Goal: Task Accomplishment & Management: Manage account settings

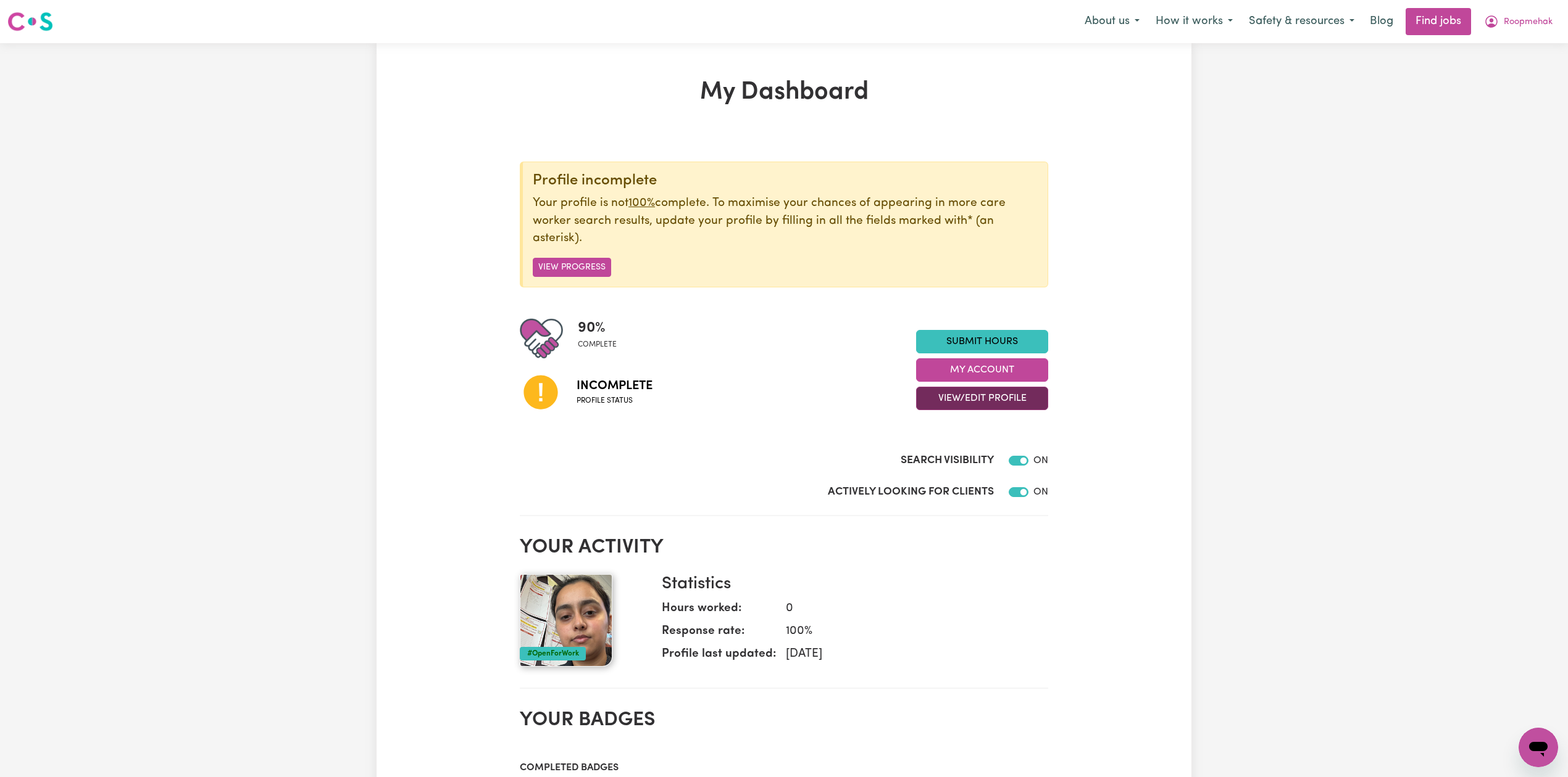
click at [976, 396] on button "View/Edit Profile" at bounding box center [982, 399] width 132 height 23
click at [954, 452] on link "Edit Profile" at bounding box center [974, 455] width 115 height 25
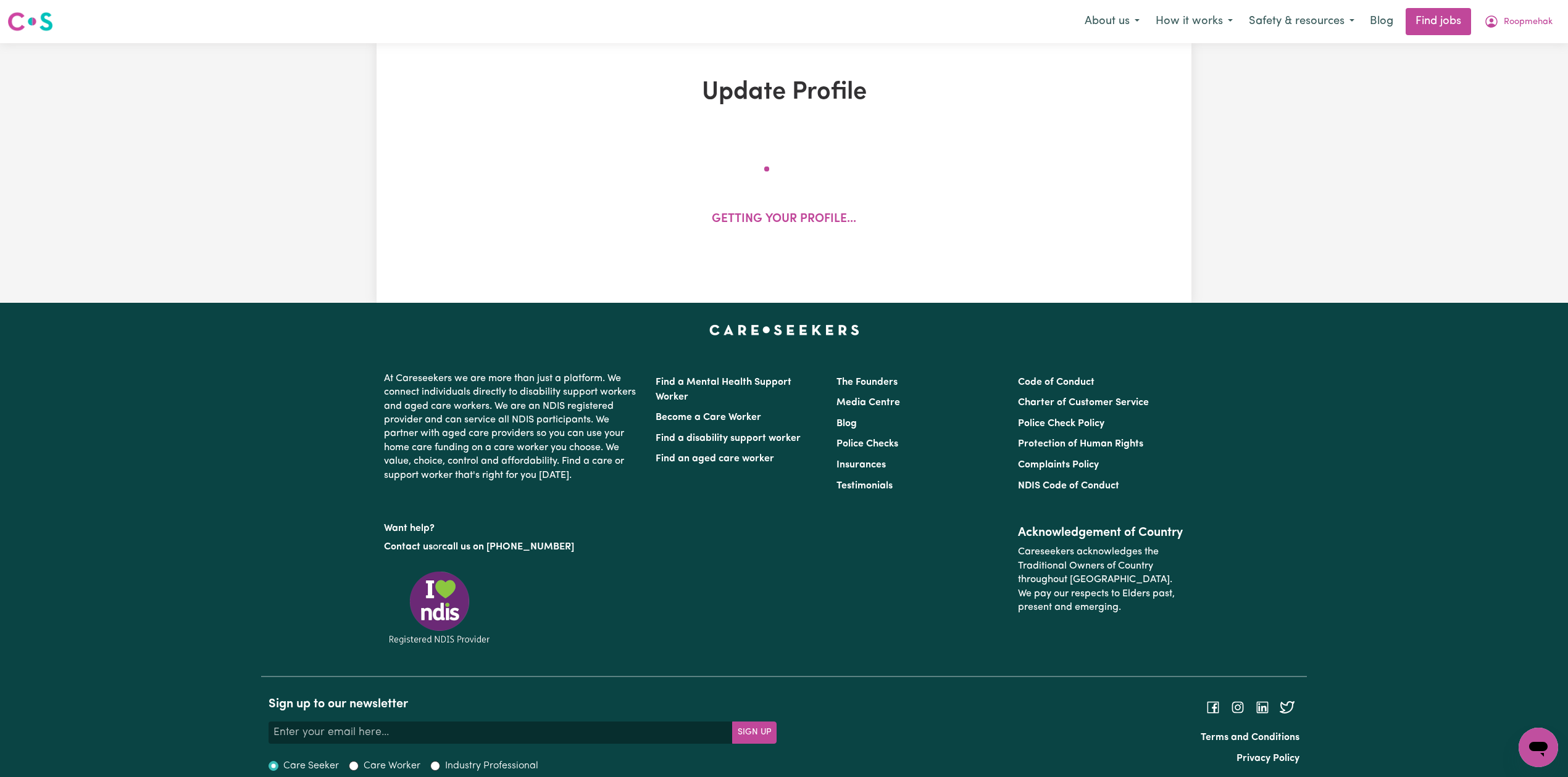
select select "[DEMOGRAPHIC_DATA]"
select select "Student Visa"
select select "Studying a healthcare related degree or qualification"
select select "40"
select select "50"
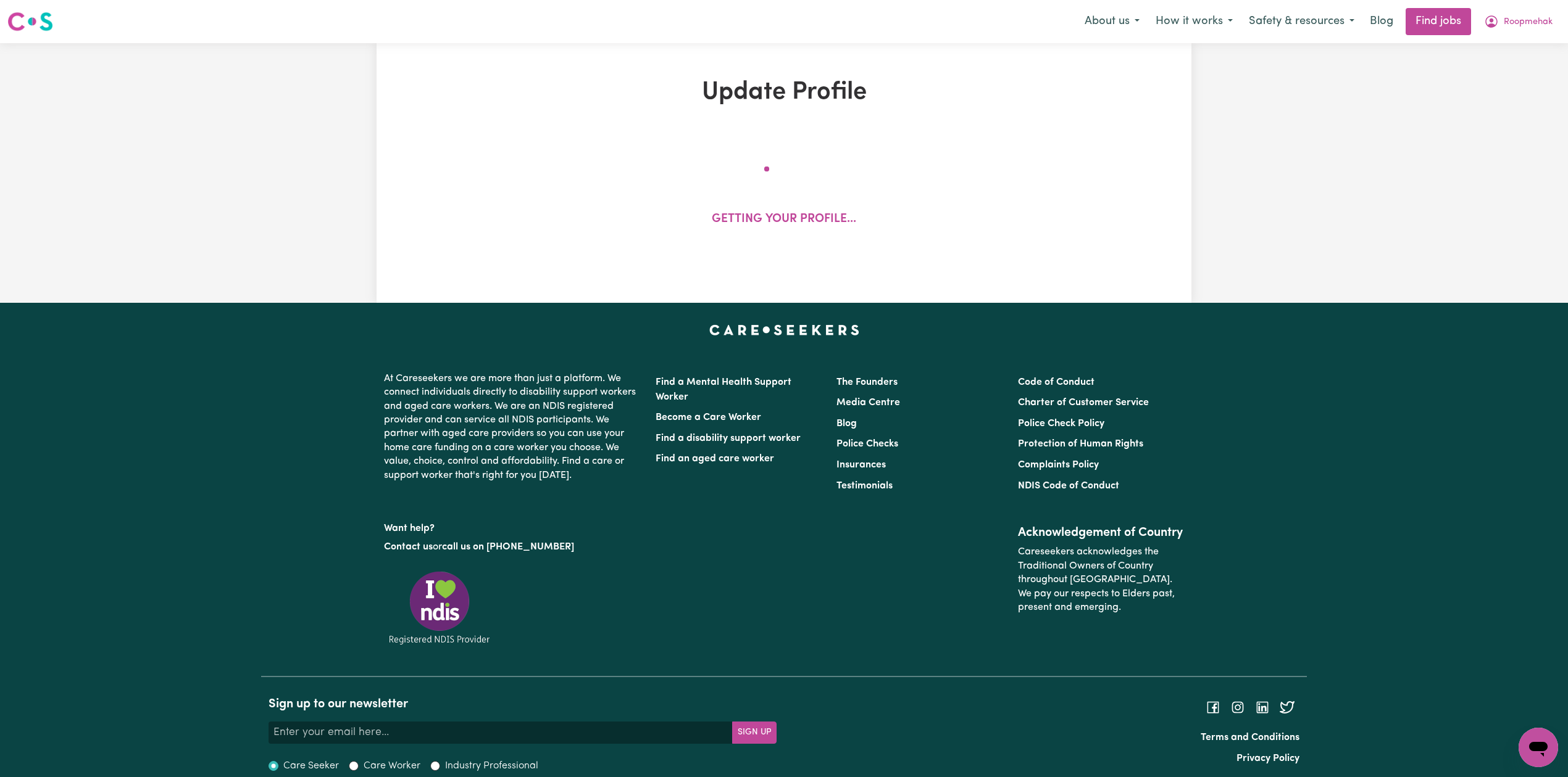
select select "55"
select select "68"
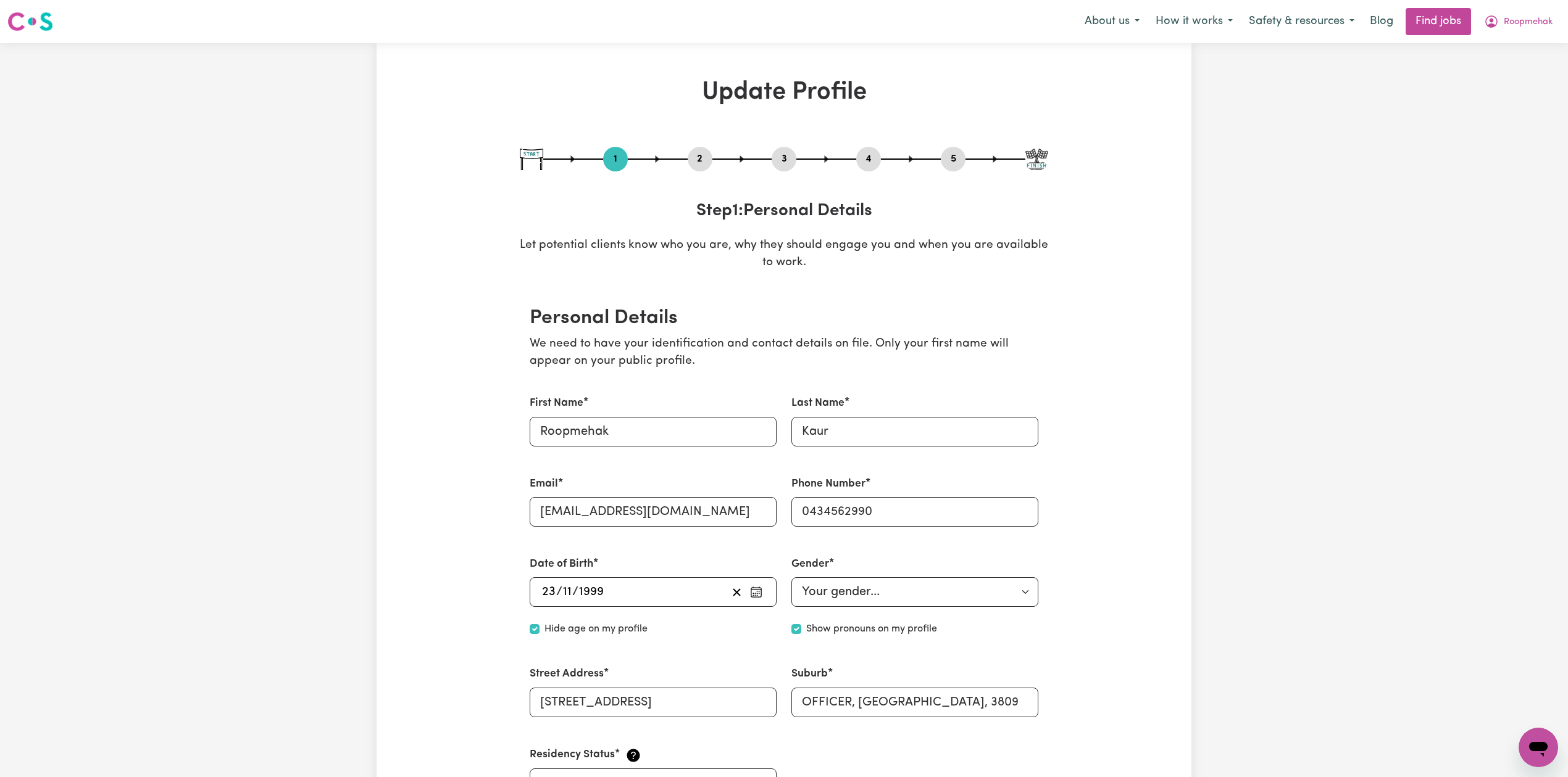
click at [685, 156] on div "1 2 3 4 5" at bounding box center [784, 159] width 529 height 25
click at [700, 156] on button "2" at bounding box center [700, 159] width 25 height 16
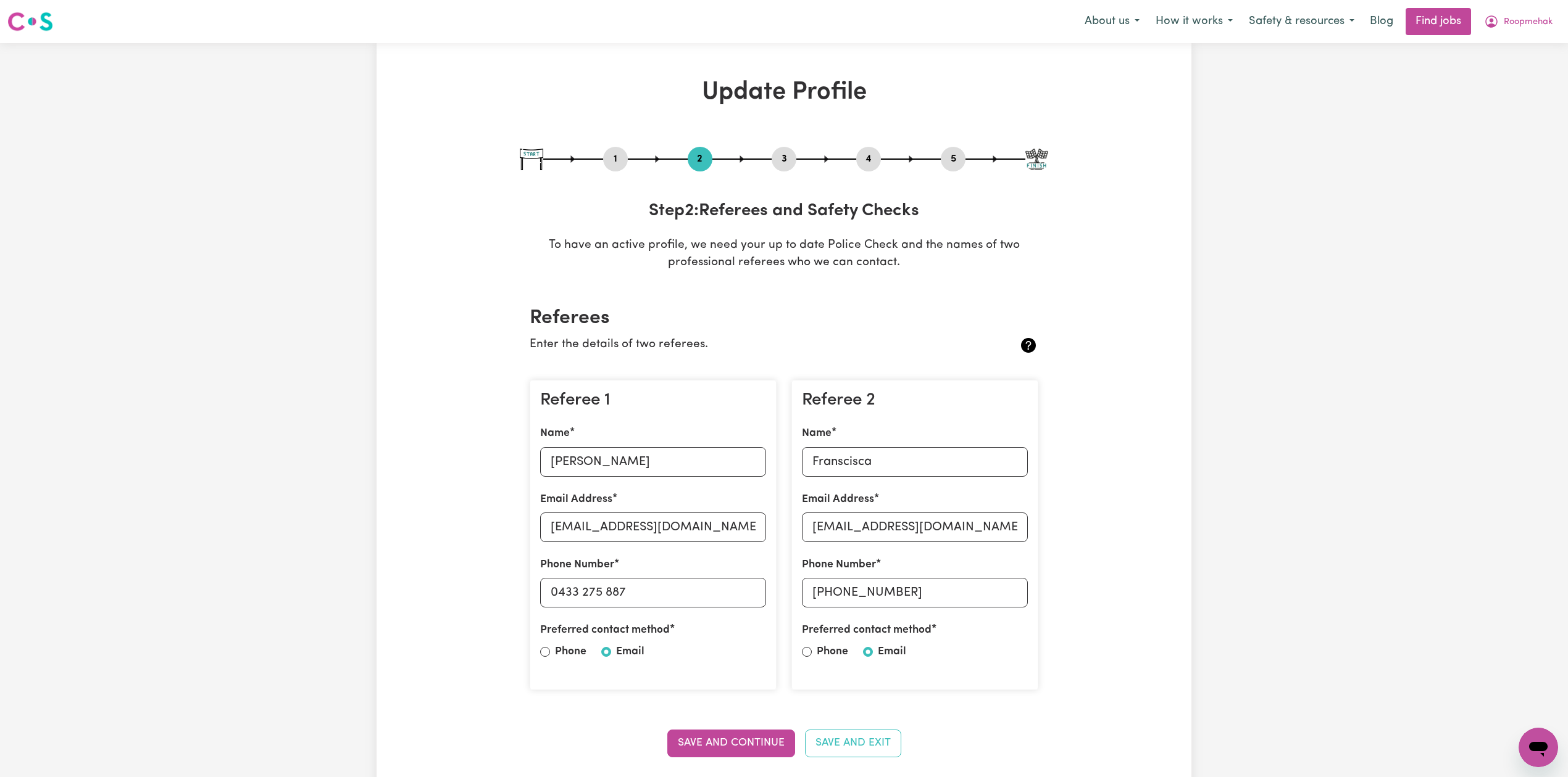
scroll to position [82, 0]
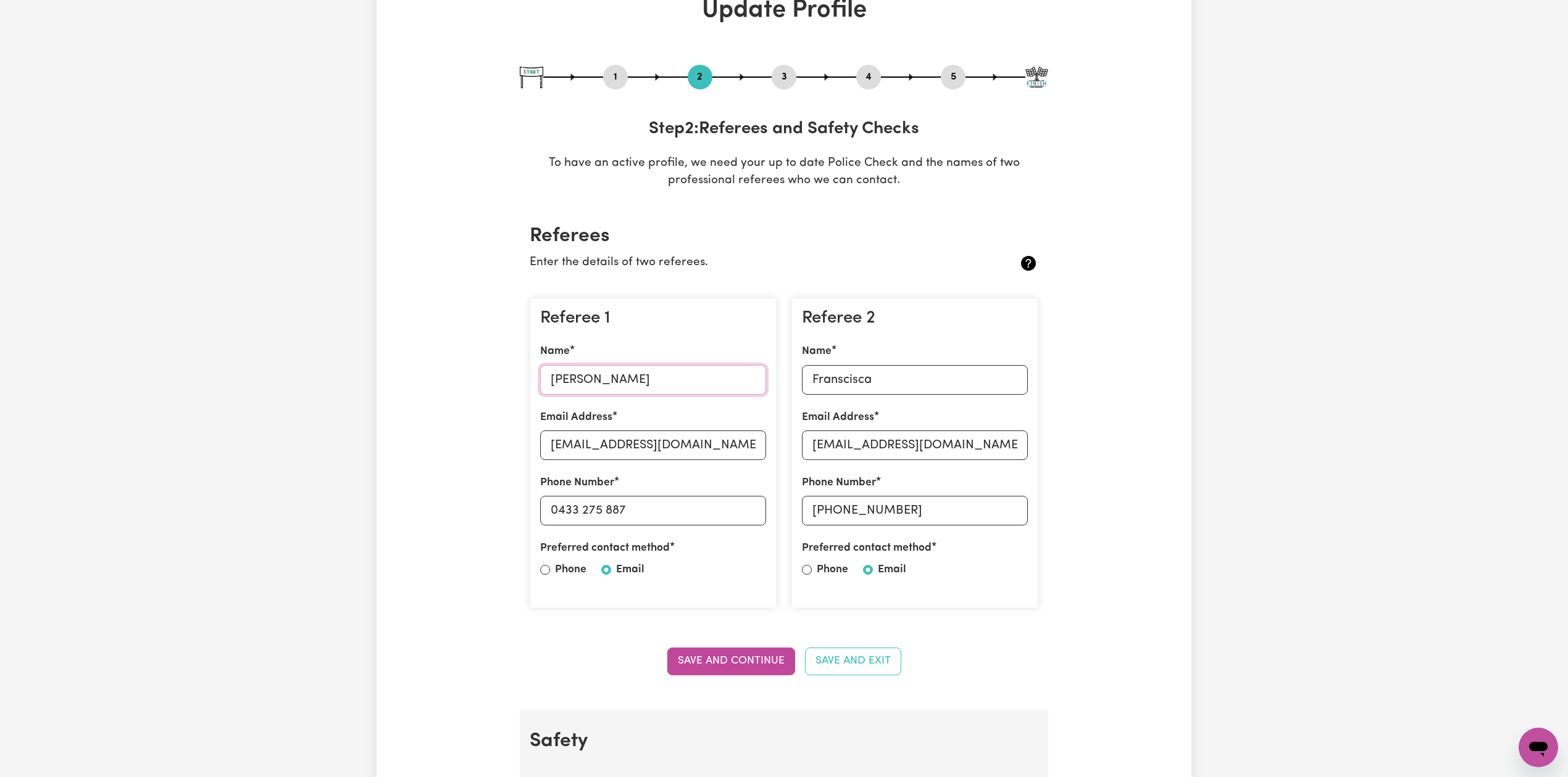
click at [590, 386] on input "[PERSON_NAME]" at bounding box center [653, 380] width 226 height 30
click at [610, 445] on input "[EMAIL_ADDRESS][DOMAIN_NAME]" at bounding box center [653, 445] width 226 height 30
drag, startPoint x: 568, startPoint y: 514, endPoint x: 633, endPoint y: 518, distance: 65.1
click at [633, 518] on input "0433 275 887" at bounding box center [653, 510] width 226 height 30
click at [893, 394] on input "Franscisca" at bounding box center [915, 380] width 226 height 30
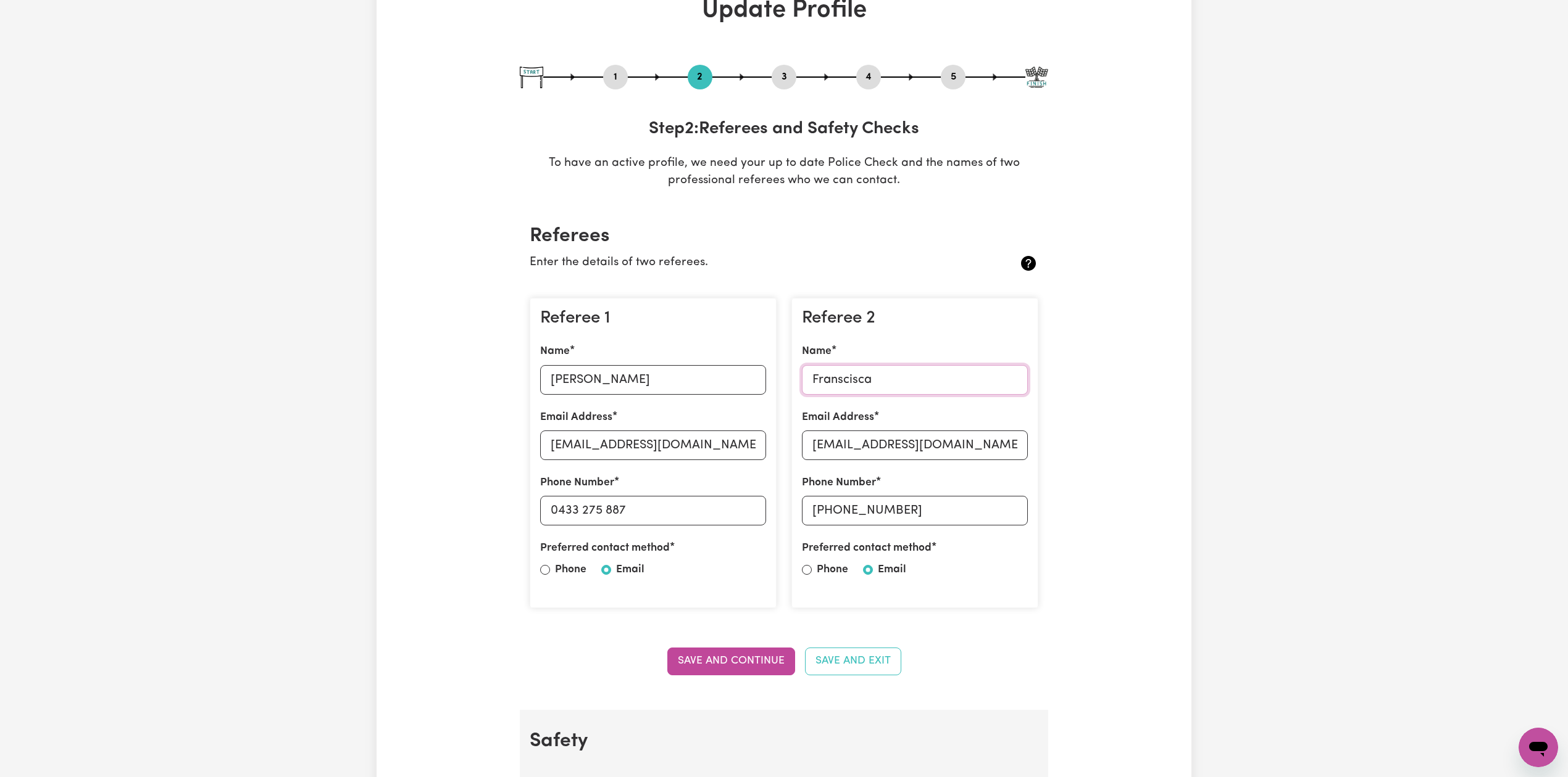
click at [841, 388] on input "Franscisca" at bounding box center [915, 380] width 226 height 30
click at [857, 379] on input "Franscisca" at bounding box center [915, 380] width 226 height 30
drag, startPoint x: 857, startPoint y: 379, endPoint x: 862, endPoint y: 452, distance: 73.2
click at [862, 452] on input "[EMAIL_ADDRESS][DOMAIN_NAME]" at bounding box center [915, 445] width 226 height 30
click at [835, 512] on input "[PHONE_NUMBER]" at bounding box center [915, 510] width 226 height 30
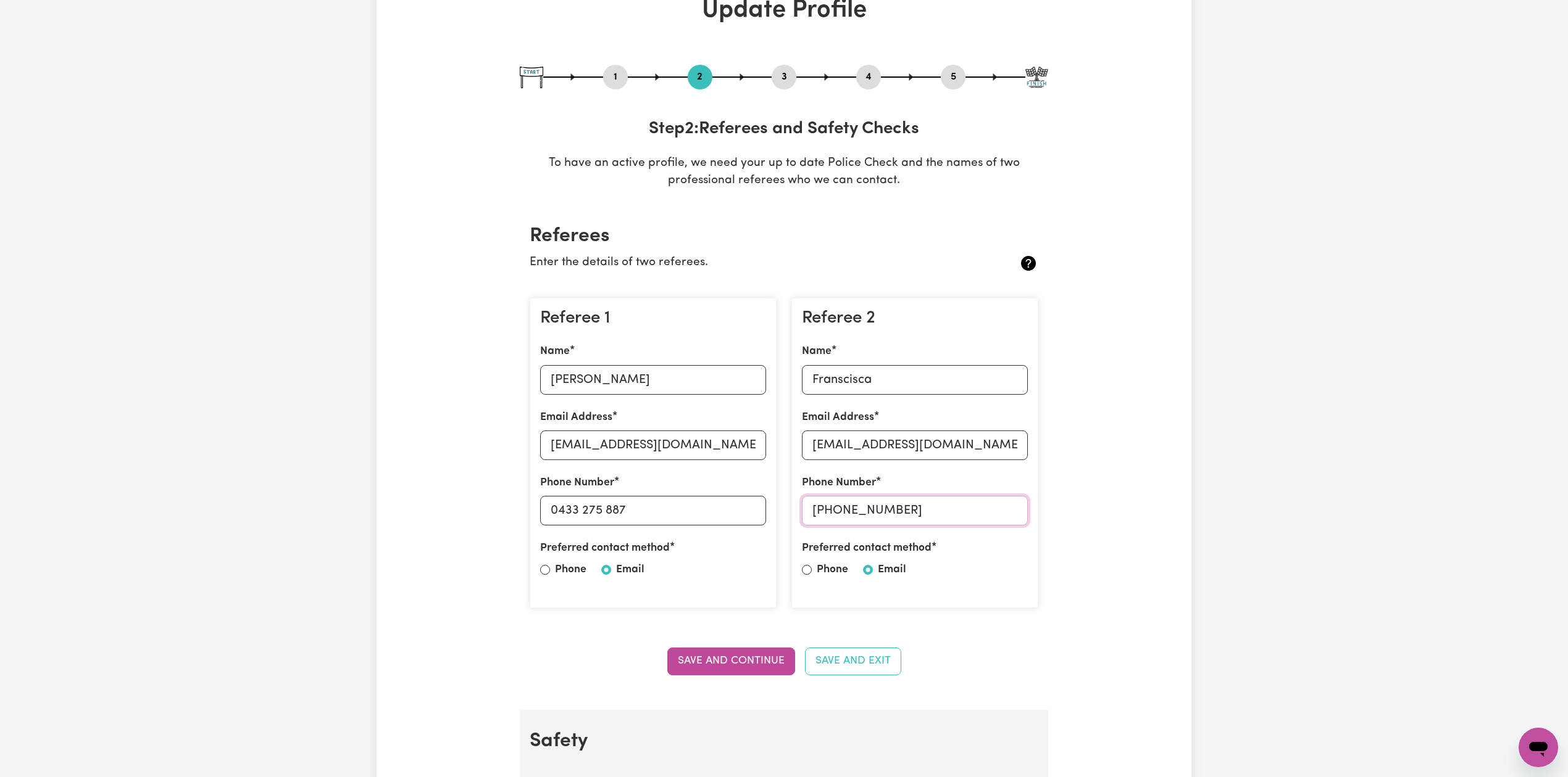
click at [835, 512] on input "[PHONE_NUMBER]" at bounding box center [915, 510] width 226 height 30
drag, startPoint x: 833, startPoint y: 512, endPoint x: 524, endPoint y: 552, distance: 311.6
click at [978, 512] on input "[PHONE_NUMBER]" at bounding box center [915, 510] width 226 height 30
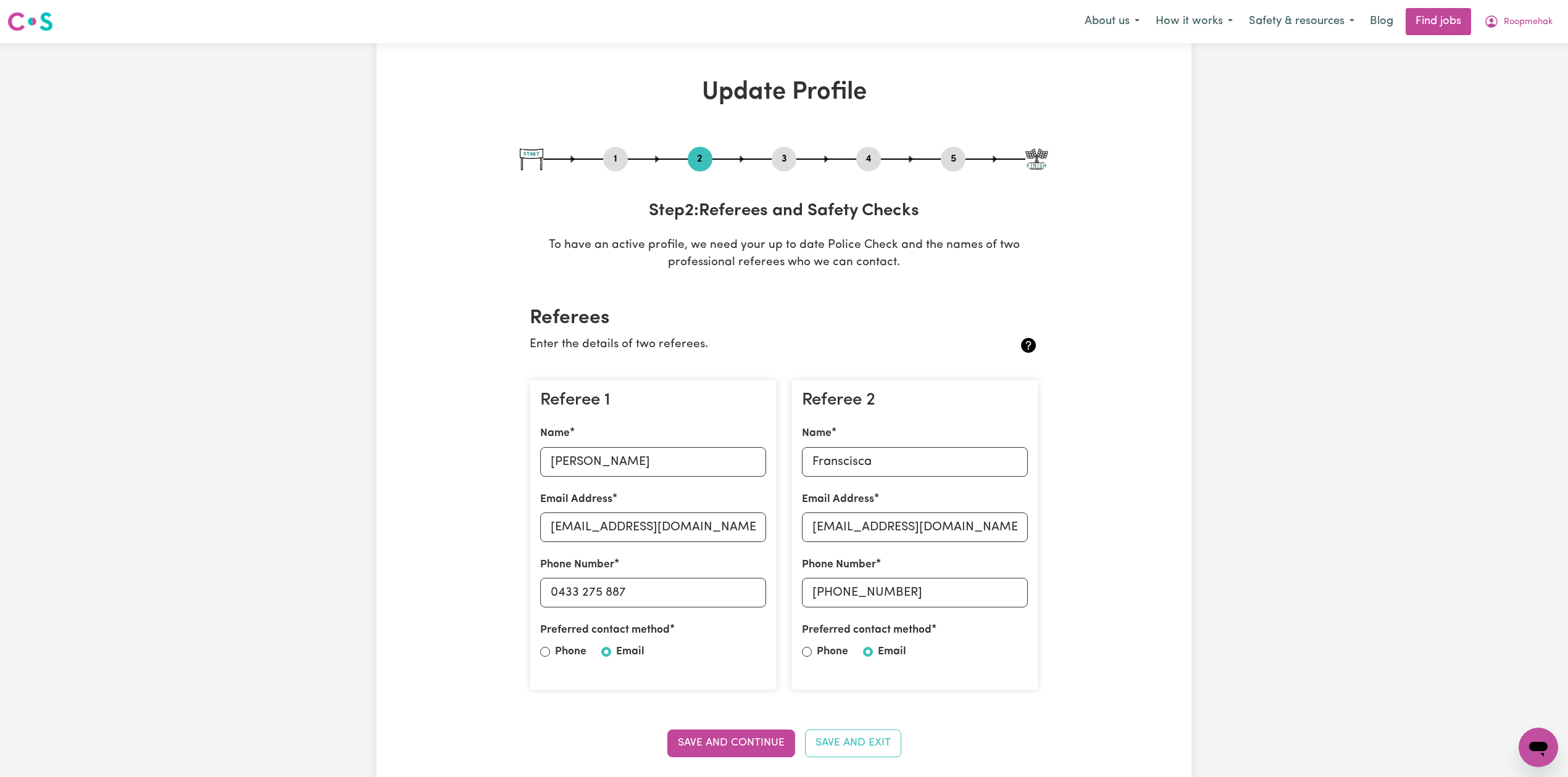
drag, startPoint x: 865, startPoint y: 154, endPoint x: 889, endPoint y: 162, distance: 25.3
click at [869, 158] on button "4" at bounding box center [868, 159] width 25 height 16
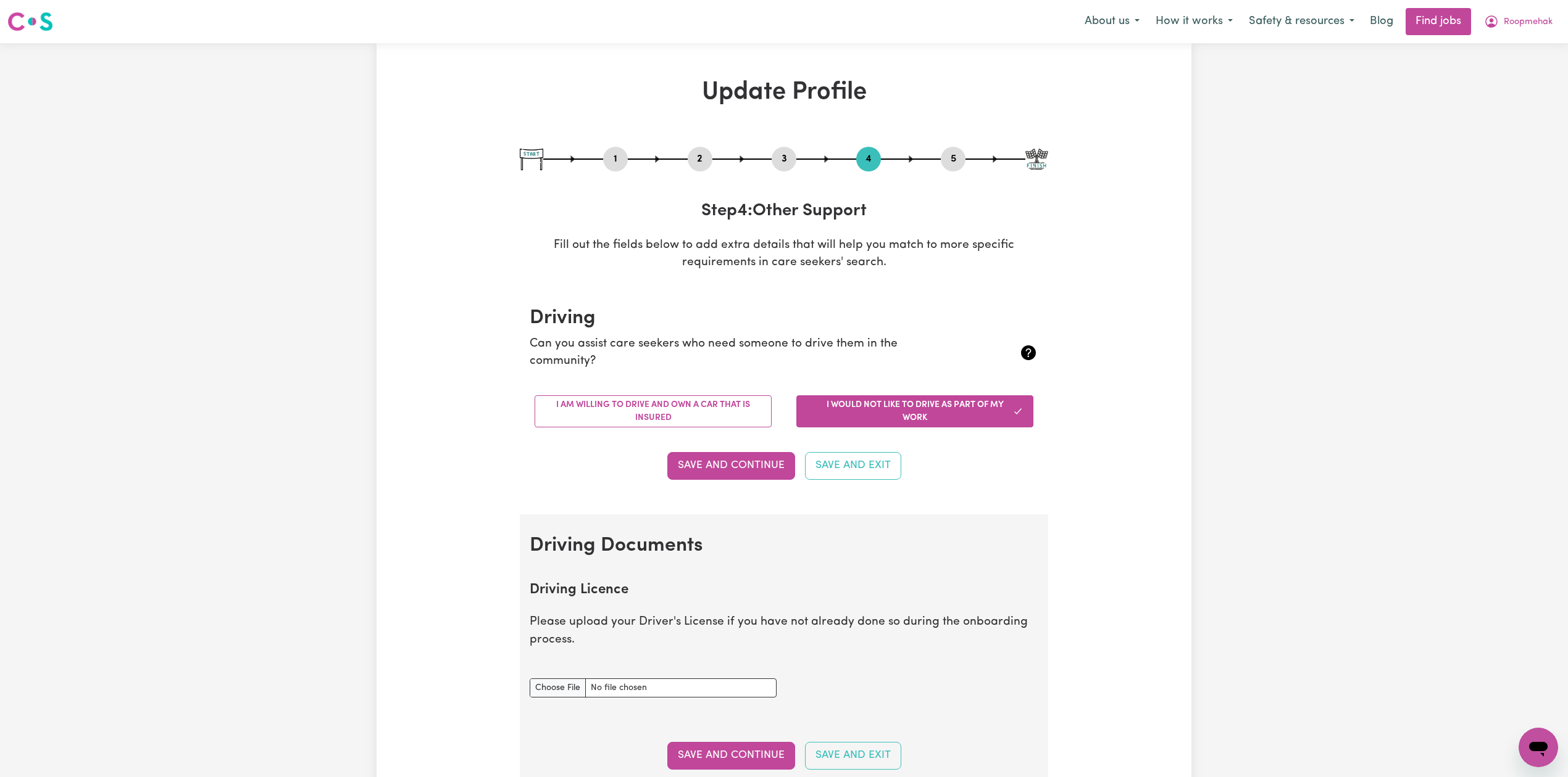
click at [963, 161] on button "5" at bounding box center [953, 159] width 25 height 16
select select "I am providing services privately on my own"
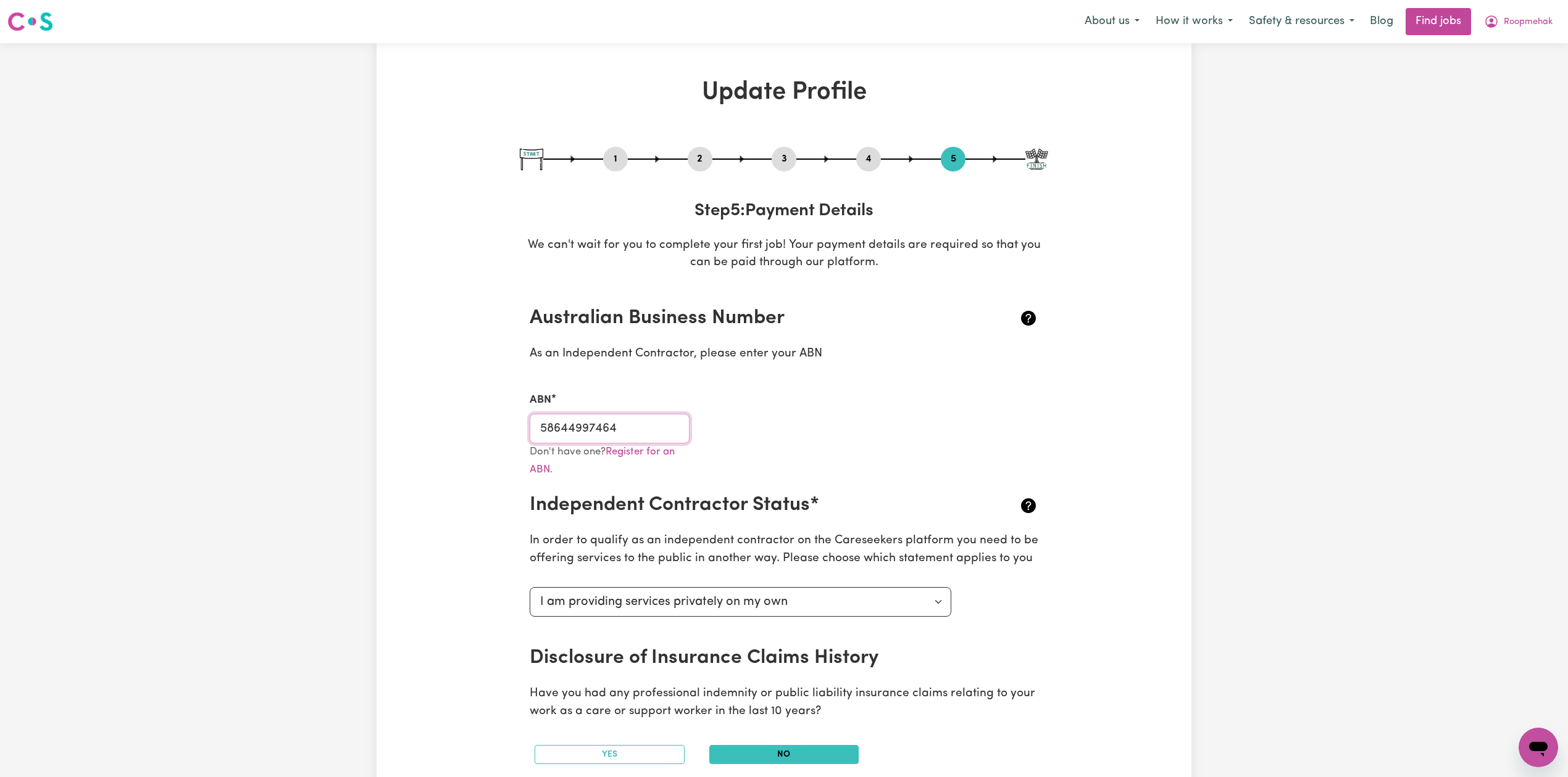
click at [571, 431] on input "58644997464" at bounding box center [609, 428] width 160 height 30
click at [1541, 18] on span "Roopmehak" at bounding box center [1527, 22] width 49 height 14
click at [1514, 65] on link "My Dashboard" at bounding box center [1511, 71] width 97 height 23
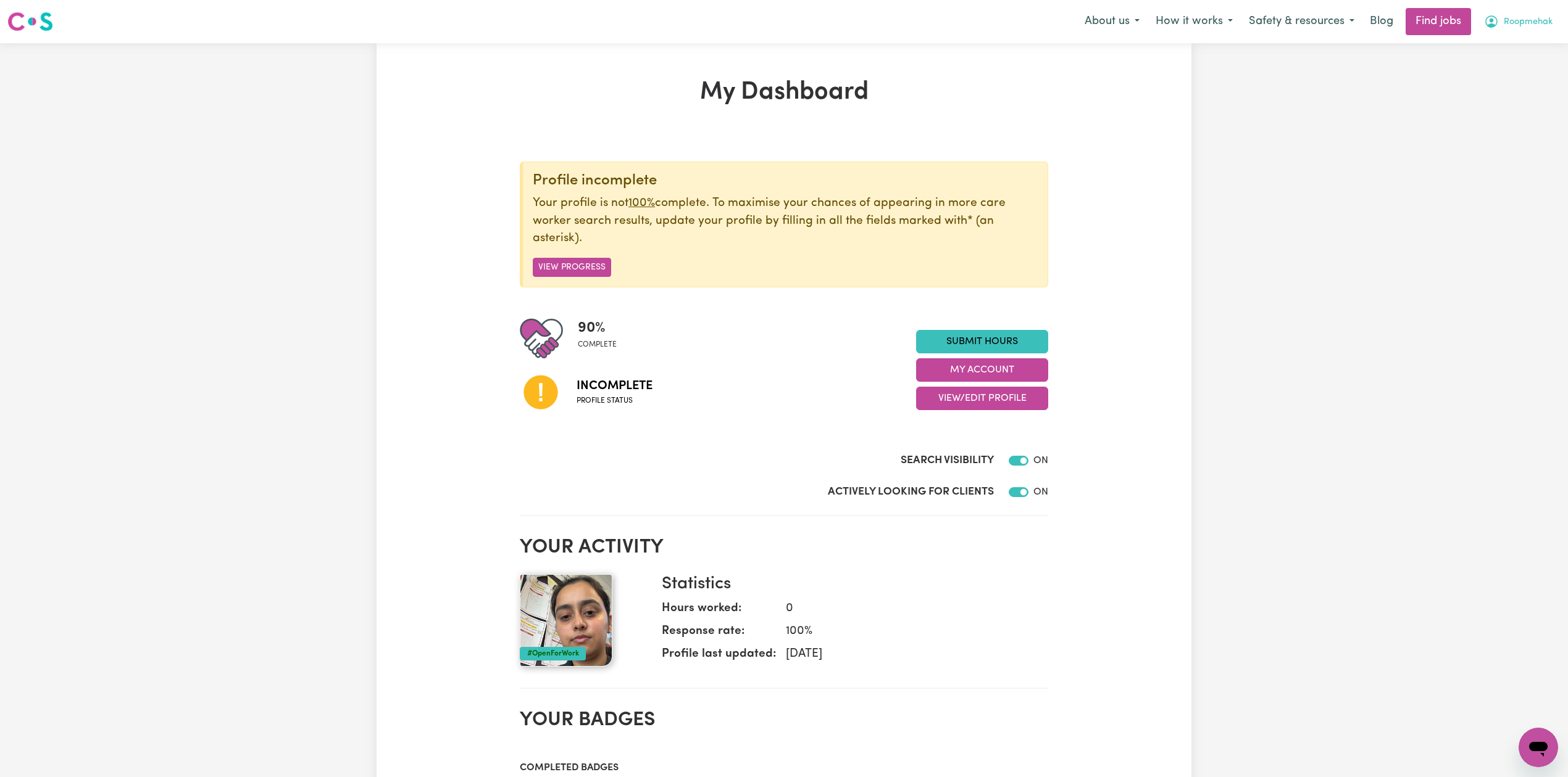
click at [1530, 35] on button "Roopmehak" at bounding box center [1518, 22] width 85 height 26
click at [1507, 85] on link "Logout" at bounding box center [1511, 94] width 97 height 23
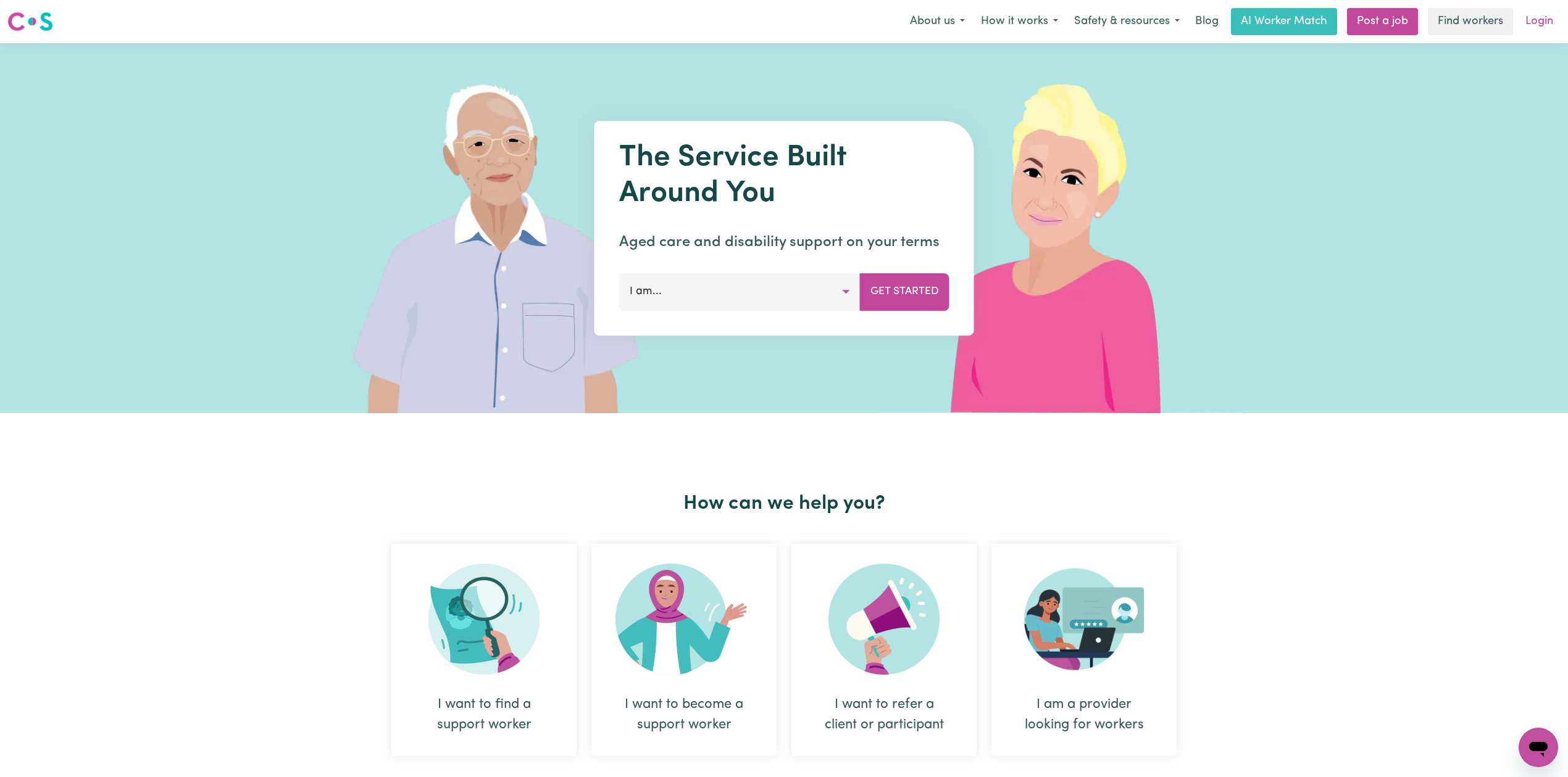
click at [1538, 19] on link "Login" at bounding box center [1539, 21] width 43 height 27
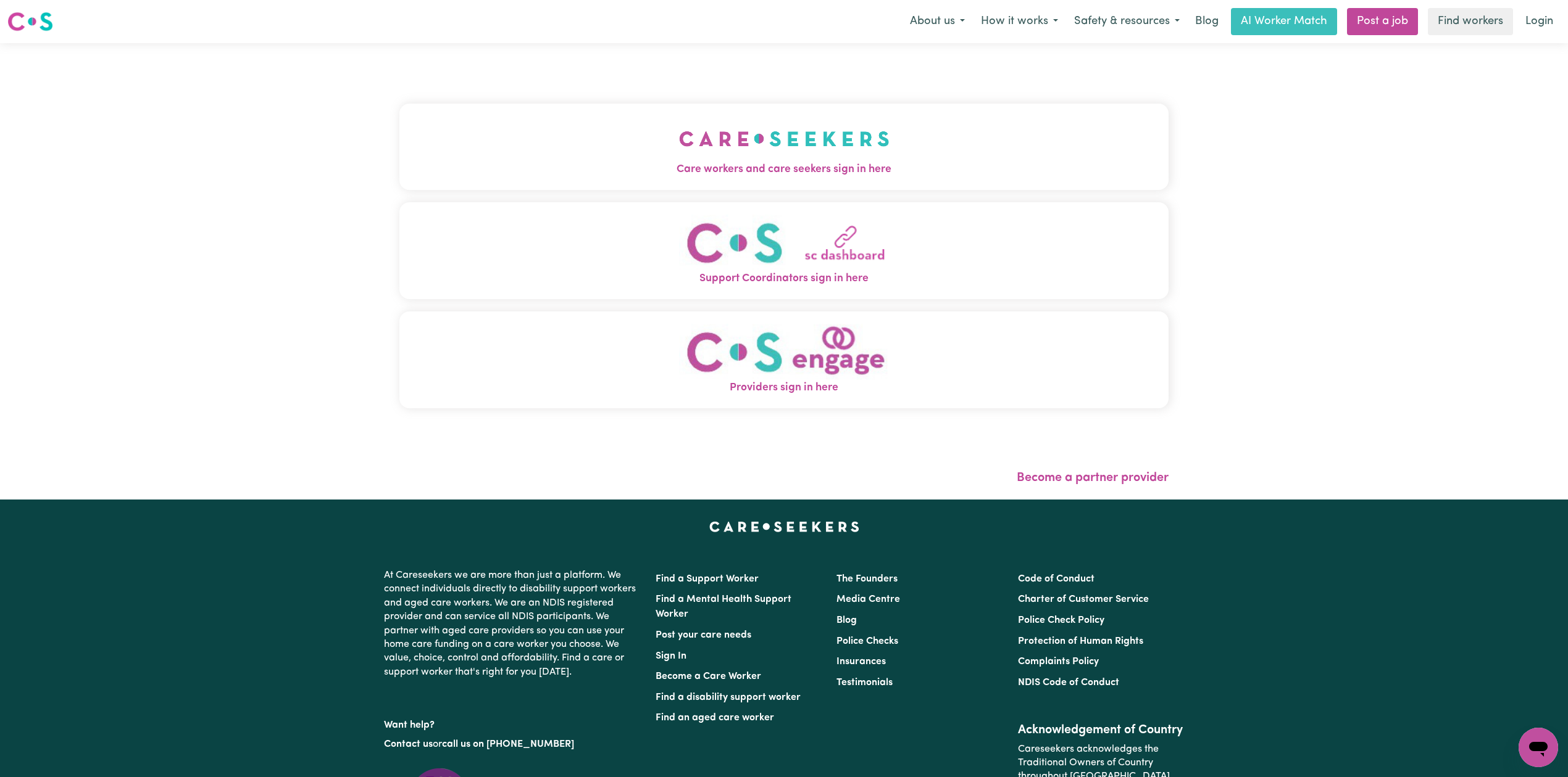
click at [408, 58] on div "Care workers and care seekers sign in here Support Coordinators sign in here Pr…" at bounding box center [783, 272] width 784 height 457
click at [612, 209] on button "Support Coordinators sign in here" at bounding box center [784, 251] width 769 height 97
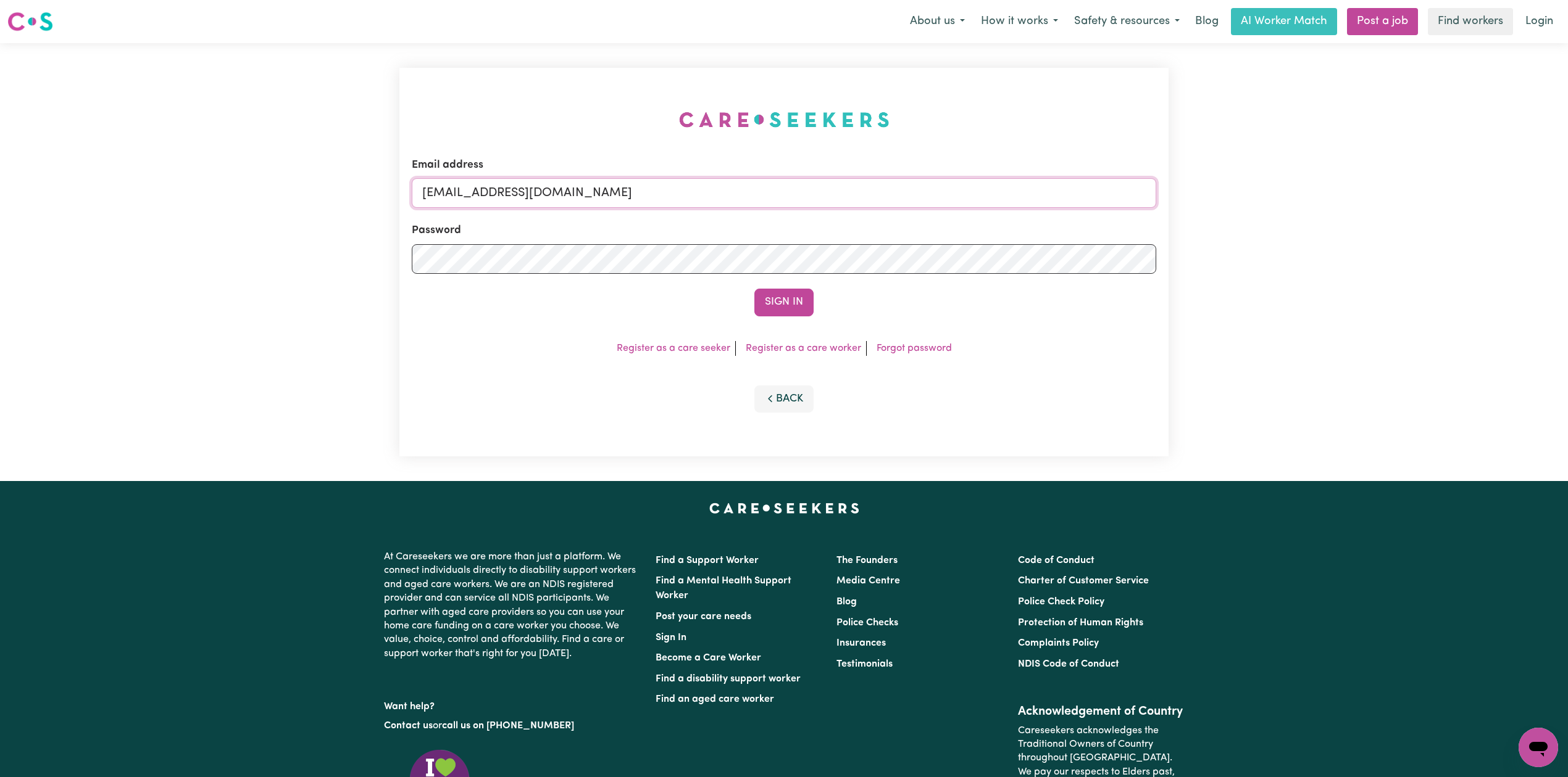
drag, startPoint x: 553, startPoint y: 201, endPoint x: 556, endPoint y: 188, distance: 13.3
click at [553, 202] on input "[EMAIL_ADDRESS][DOMAIN_NAME]" at bounding box center [784, 193] width 744 height 30
drag, startPoint x: 487, startPoint y: 188, endPoint x: 828, endPoint y: 203, distance: 341.3
click at [828, 203] on input "[EMAIL_ADDRESS][DOMAIN_NAME]" at bounding box center [784, 193] width 744 height 30
type input "[EMAIL_ADDRESS][DOMAIN_NAME]"
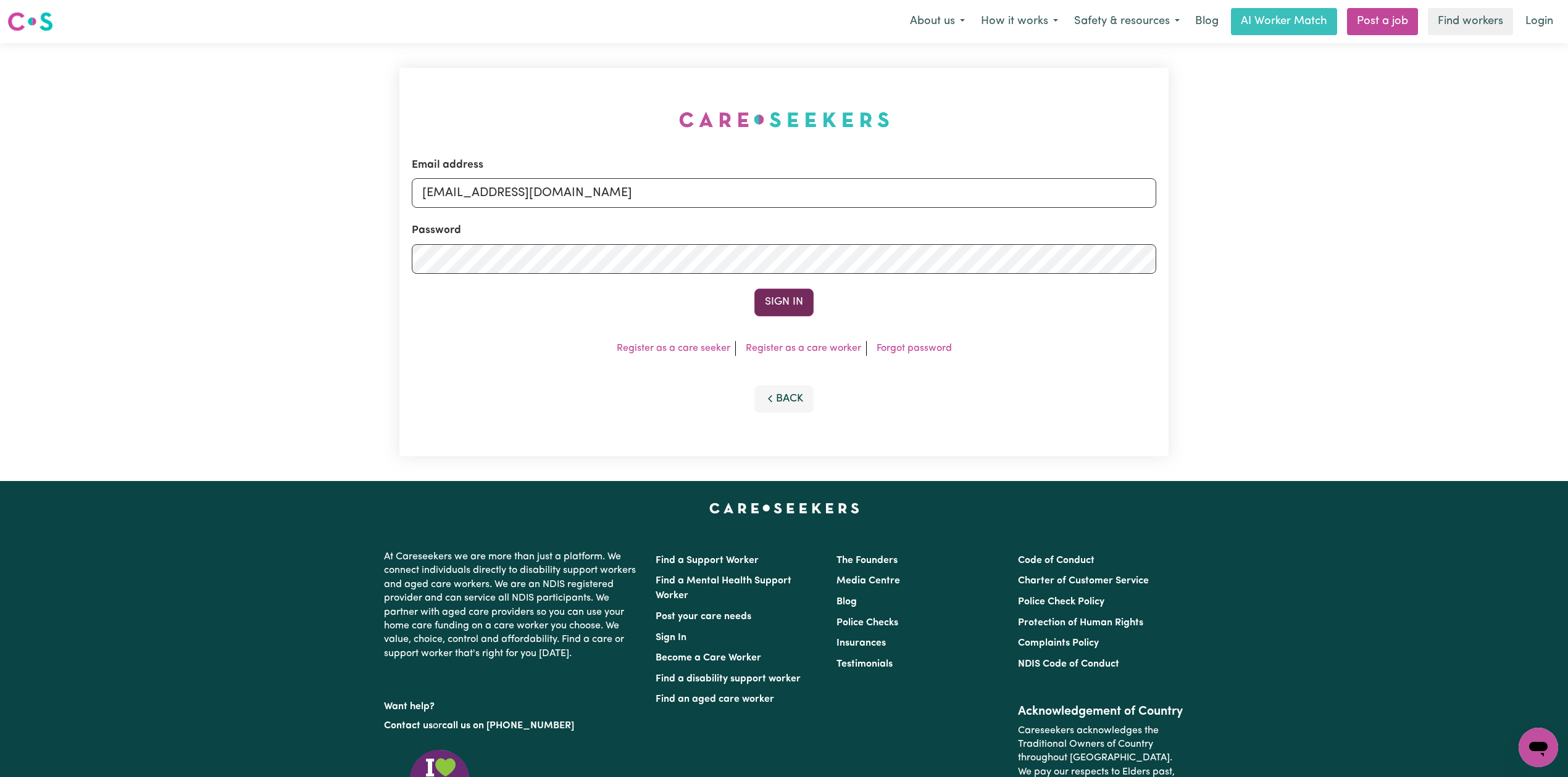
click at [756, 309] on button "Sign In" at bounding box center [784, 302] width 59 height 27
